Goal: Check status: Check status

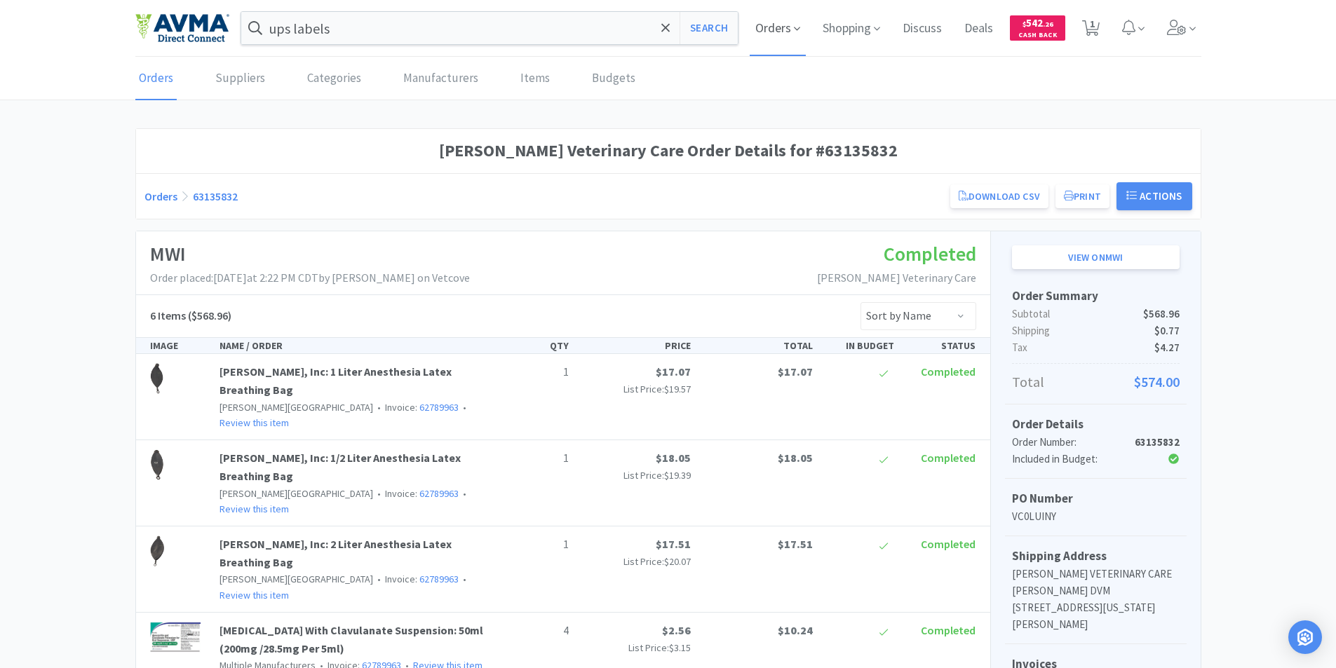
click at [773, 28] on span "Orders" at bounding box center [778, 28] width 56 height 56
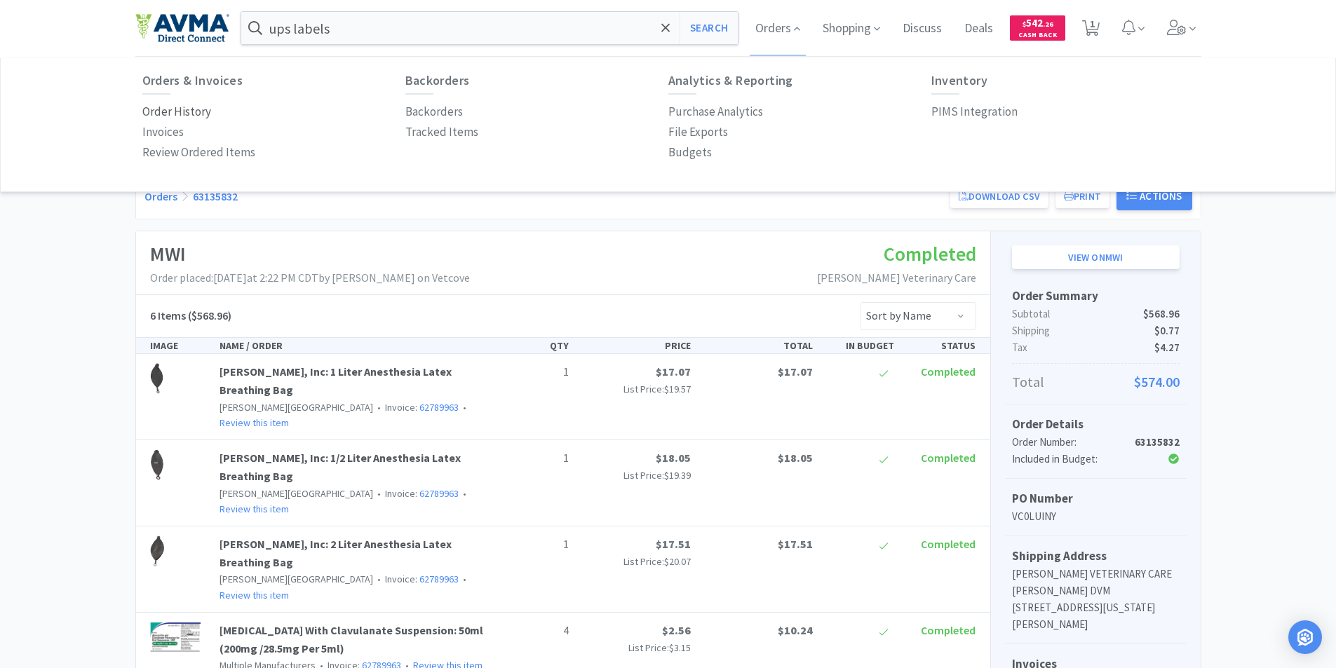
click at [158, 113] on p "Order History" at bounding box center [176, 111] width 69 height 19
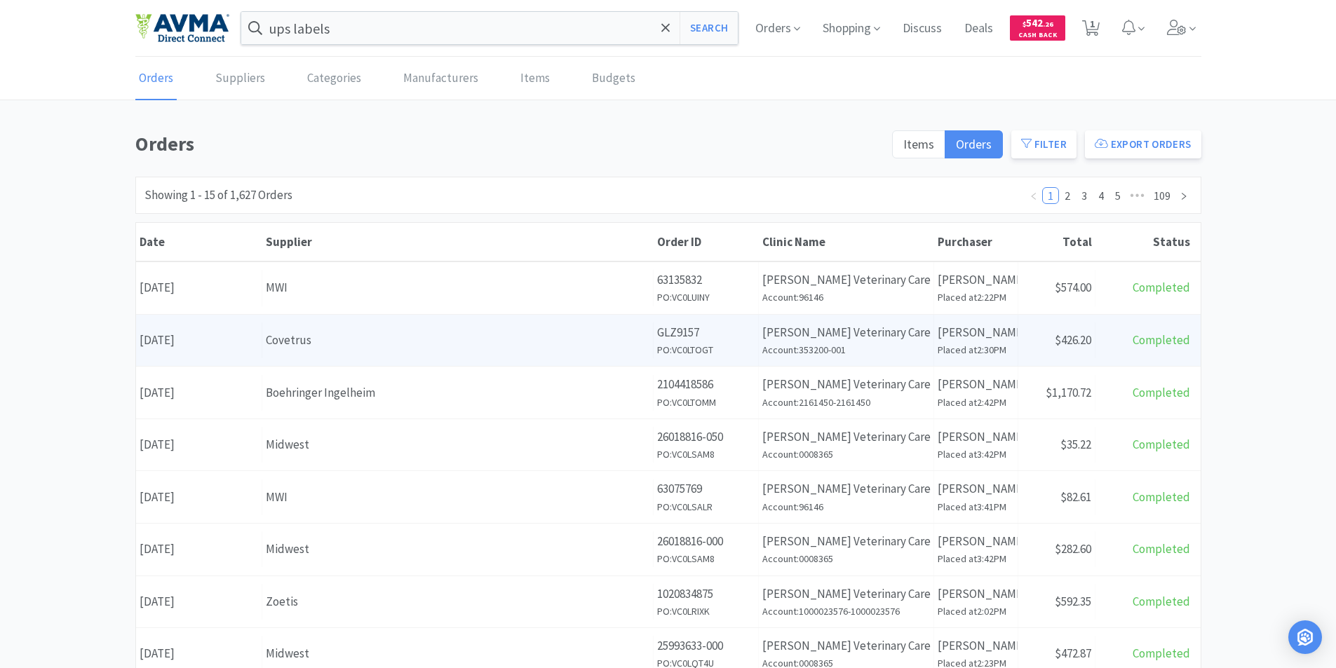
click at [192, 343] on div "Date [DATE]" at bounding box center [199, 341] width 126 height 36
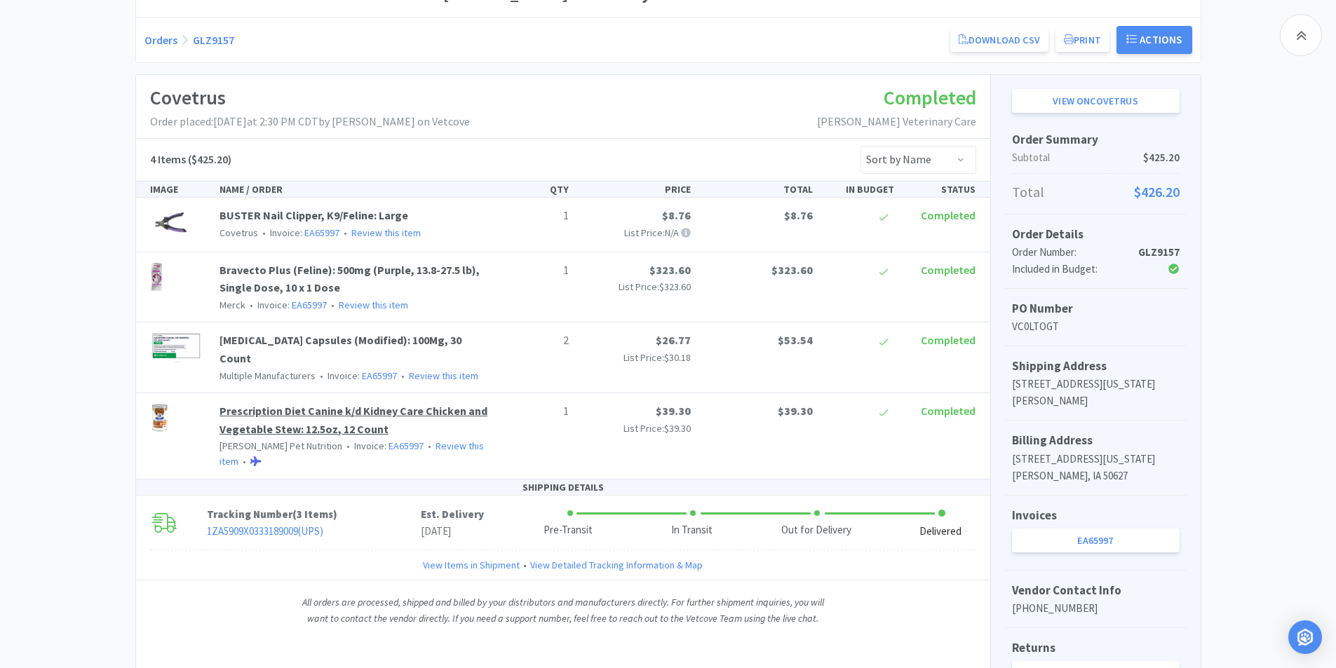
scroll to position [30, 0]
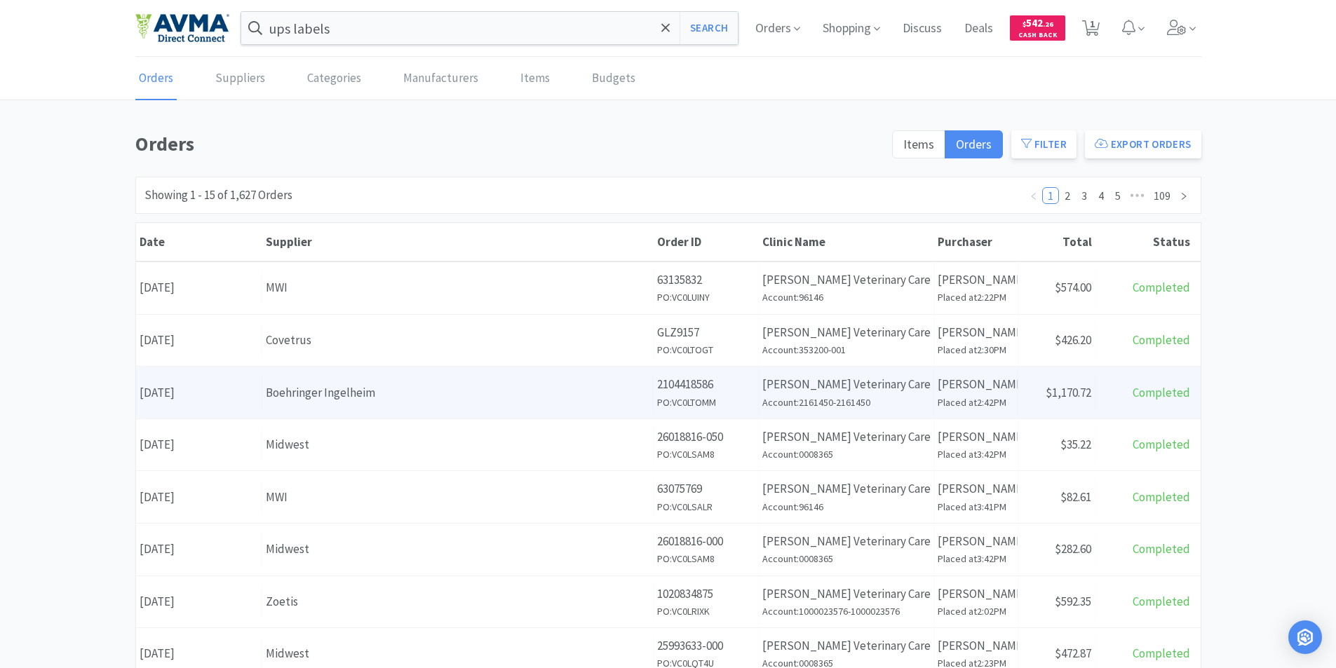
click at [197, 392] on div "Date [DATE]" at bounding box center [199, 393] width 126 height 36
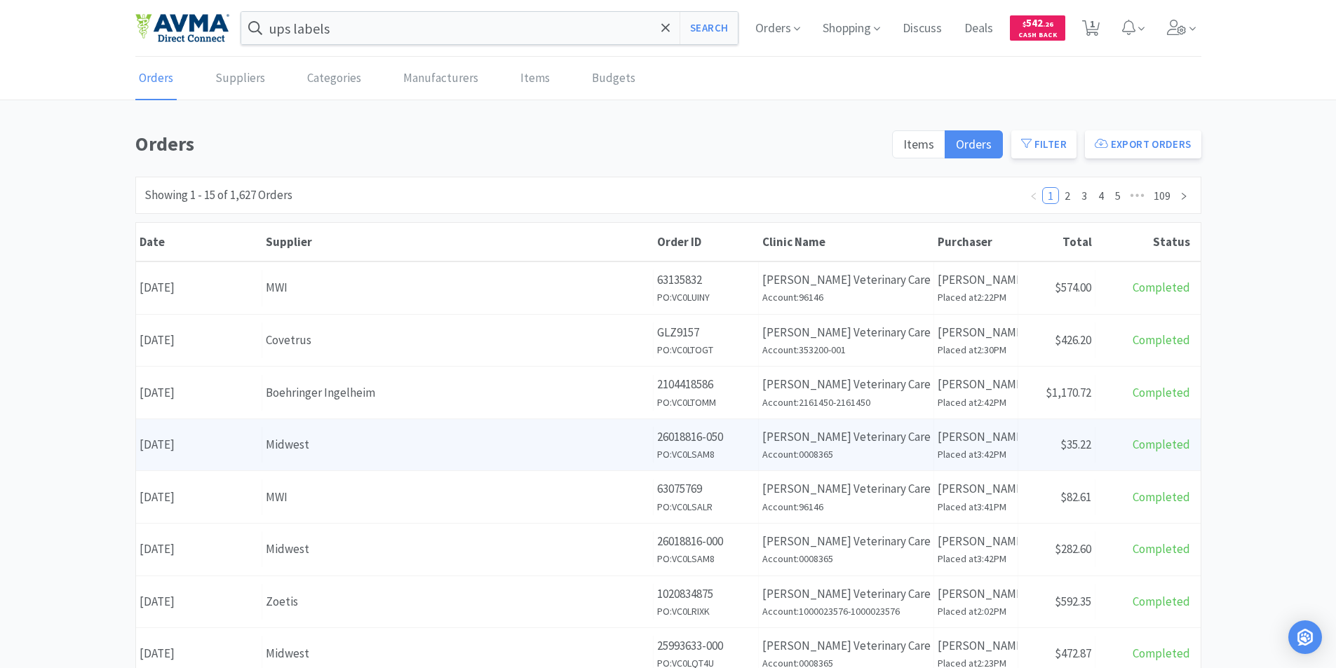
click at [204, 440] on div "Date [DATE]" at bounding box center [199, 445] width 126 height 36
